Goal: Transaction & Acquisition: Purchase product/service

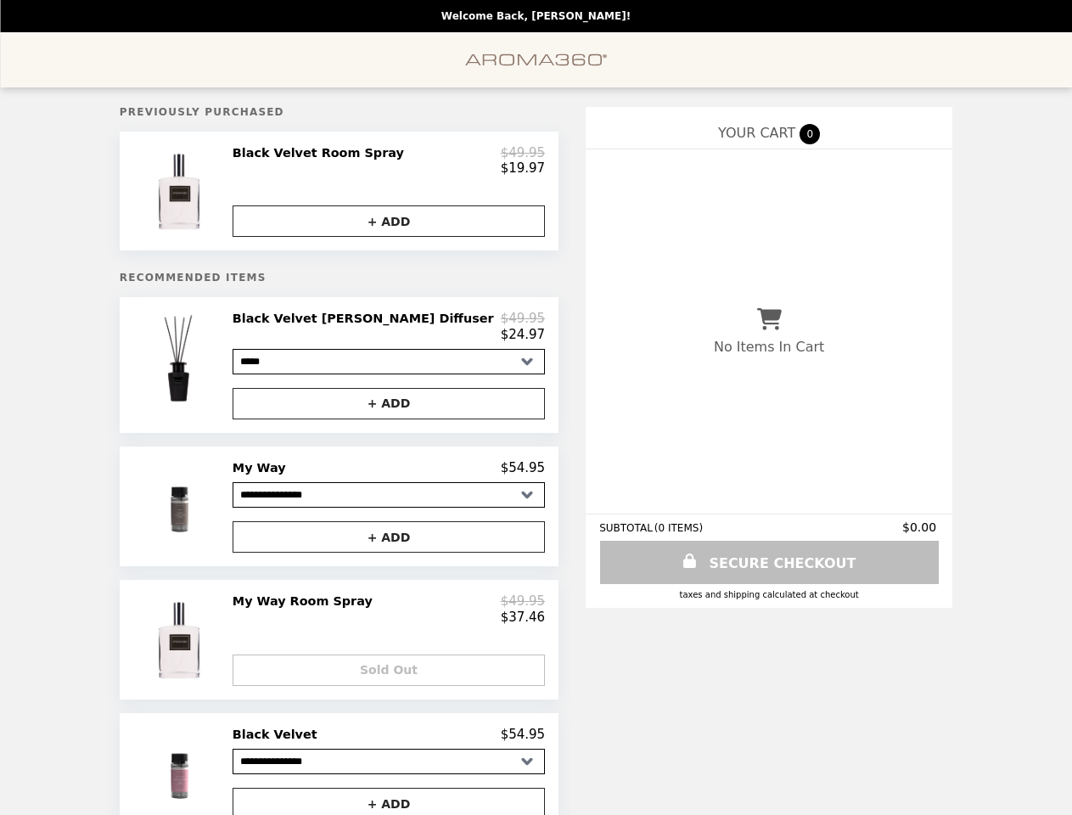
select select "**********"
click at [228, 195] on img at bounding box center [180, 191] width 96 height 92
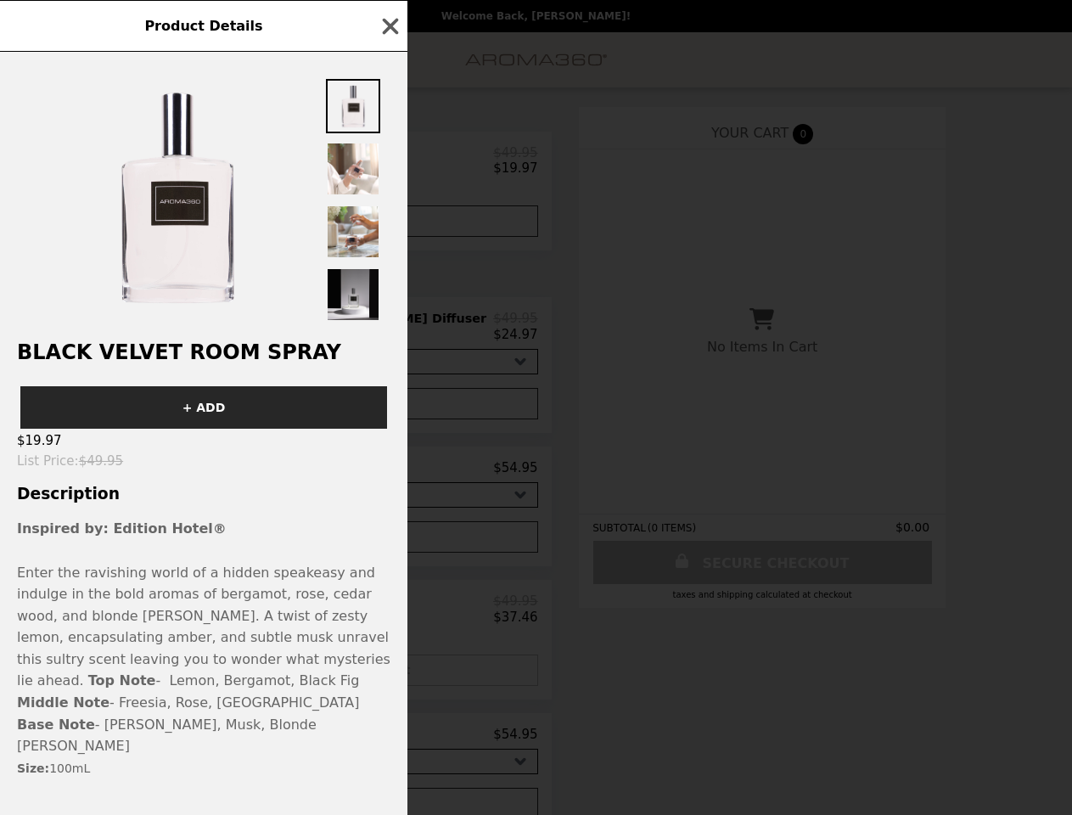
click at [389, 227] on div at bounding box center [203, 188] width 407 height 272
click at [244, 374] on div "Black Velvet Room Spray + ADD $19.97 List Price : $49.95 Description Inspired b…" at bounding box center [203, 433] width 407 height 763
click at [389, 336] on div "Black Velvet Room Spray + ADD $19.97 List Price : $49.95 Description Inspired b…" at bounding box center [203, 433] width 407 height 763
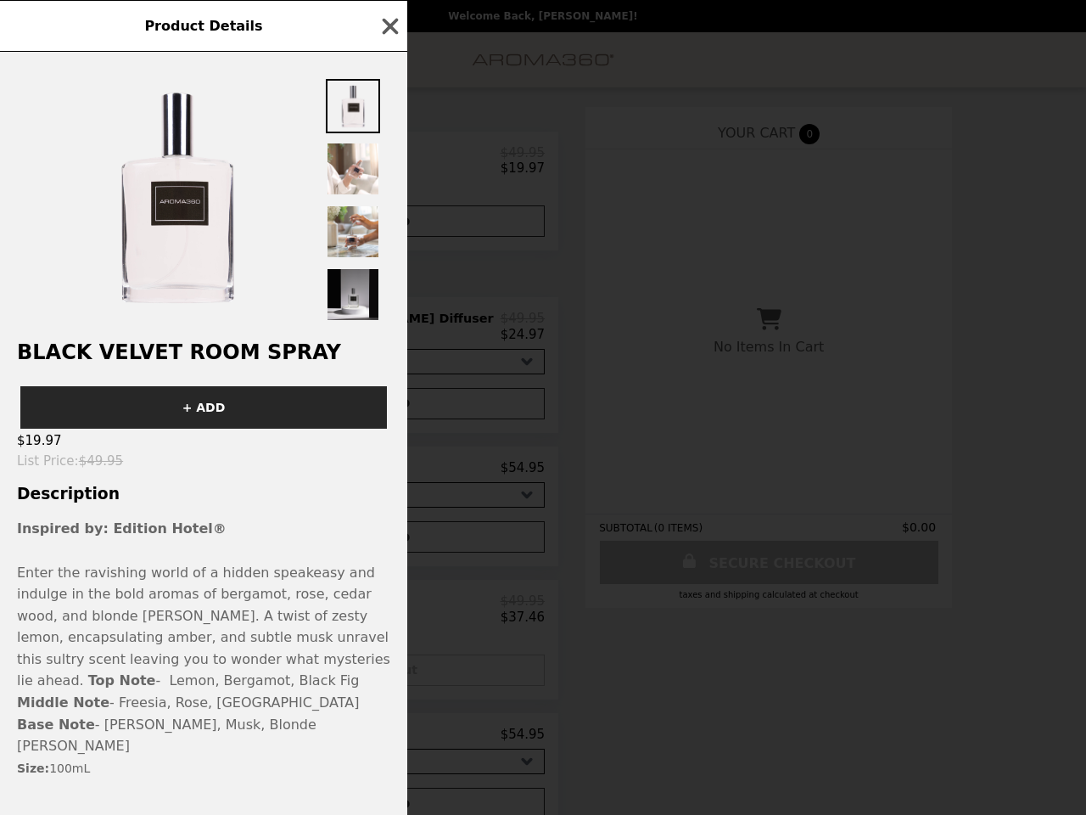
click at [389, 414] on div "Product Details Black Velvet Room Spray + ADD $19.97 List Price : $49.95 Descri…" at bounding box center [543, 407] width 1086 height 815
click at [244, 518] on div "Product Details Black Velvet Room Spray + ADD $19.97 List Price : $49.95 Descri…" at bounding box center [543, 407] width 1086 height 815
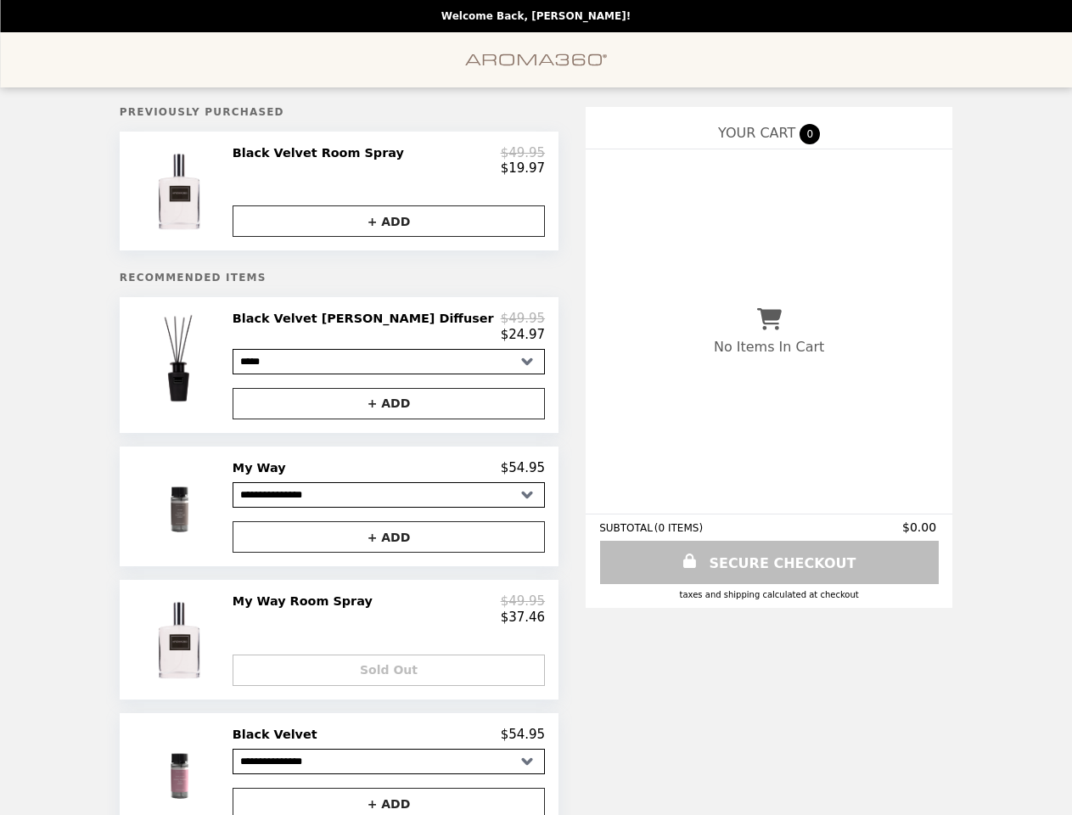
click at [389, 549] on button "+ ADD" at bounding box center [389, 536] width 312 height 31
click at [228, 654] on img at bounding box center [180, 639] width 96 height 92
